Goal: Check status

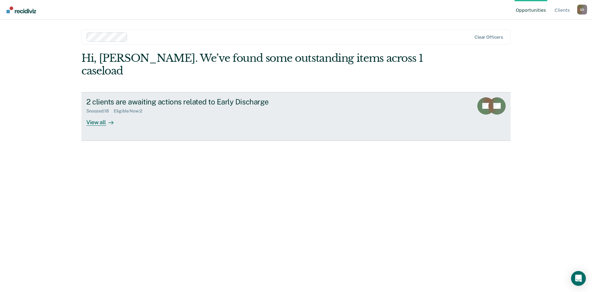
click at [97, 114] on div "View all" at bounding box center [103, 120] width 35 height 12
